Goal: Entertainment & Leisure: Consume media (video, audio)

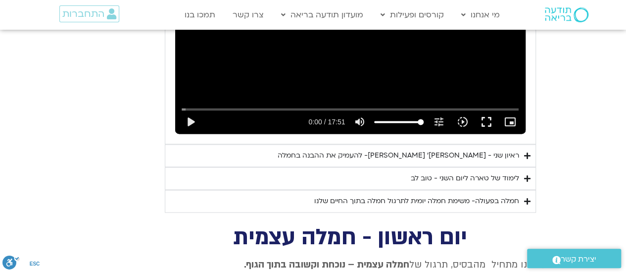
scroll to position [694, 0]
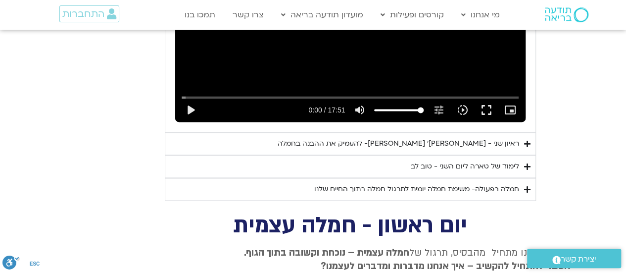
click at [428, 138] on div "ראיון שני - [PERSON_NAME]׳ [PERSON_NAME]- להעמיק את ההבנה בחמלה" at bounding box center [398, 144] width 241 height 12
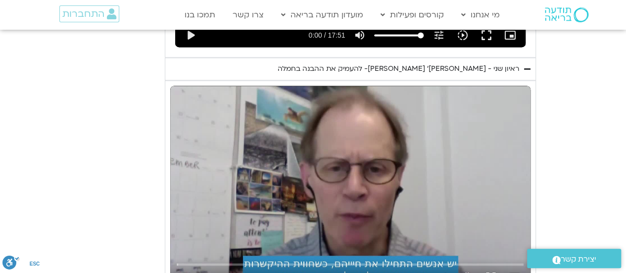
scroll to position [780, 0]
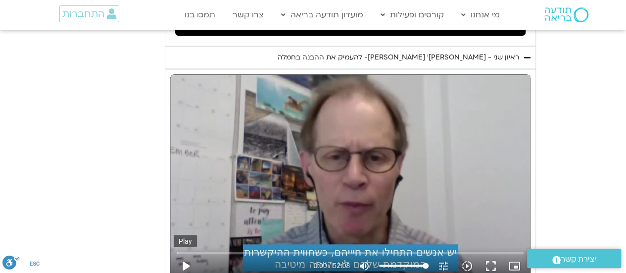
click at [182, 253] on button "play_arrow" at bounding box center [186, 265] width 24 height 24
click at [183, 253] on button "pause" at bounding box center [186, 265] width 24 height 24
type input "29.529181"
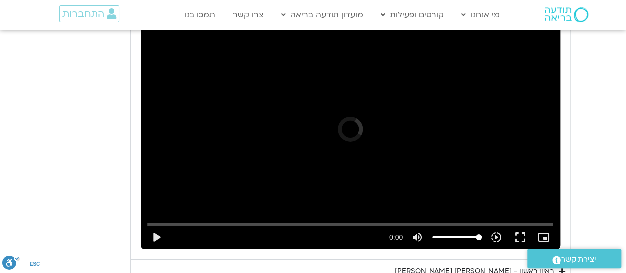
scroll to position [1643, 0]
